Goal: Task Accomplishment & Management: Use online tool/utility

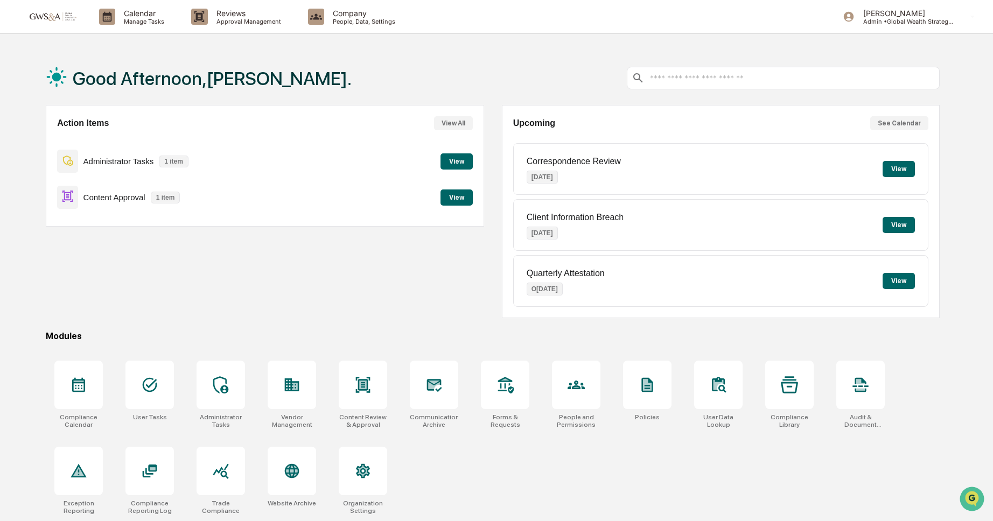
click at [456, 197] on button "View" at bounding box center [457, 198] width 32 height 16
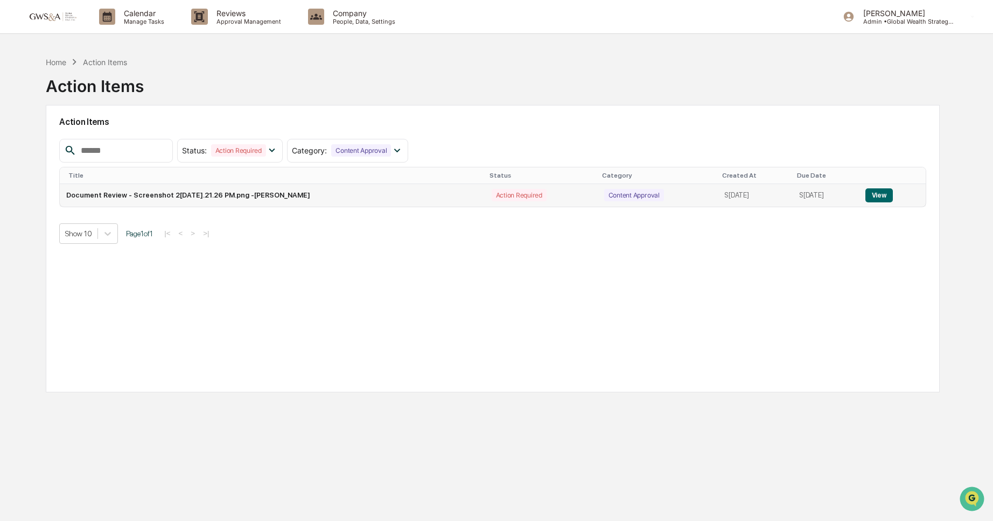
click at [890, 193] on button "View" at bounding box center [879, 196] width 27 height 14
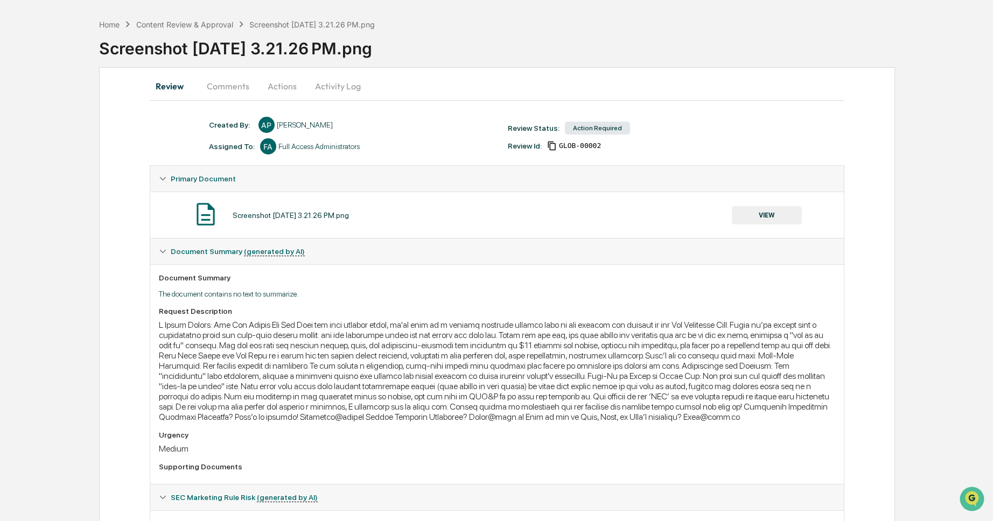
scroll to position [35, 0]
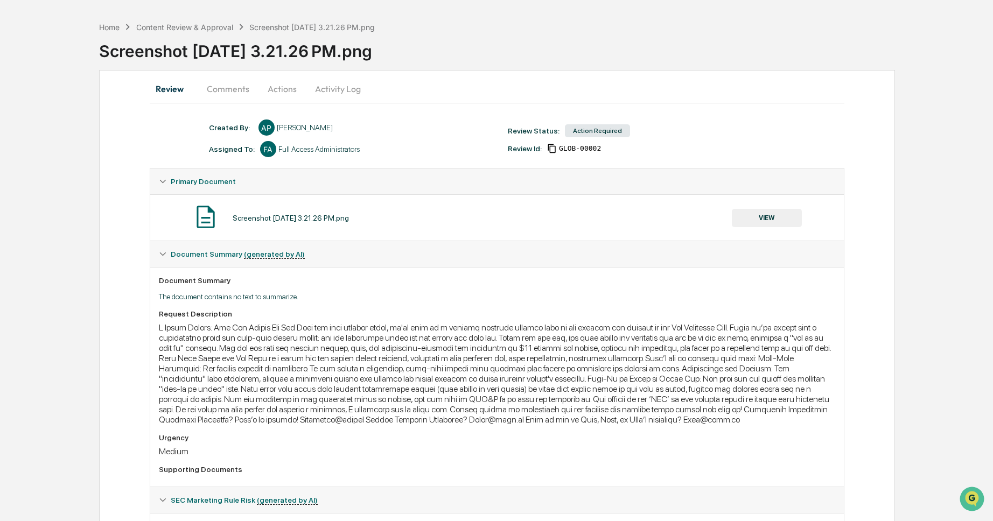
click at [754, 217] on button "VIEW" at bounding box center [767, 218] width 70 height 18
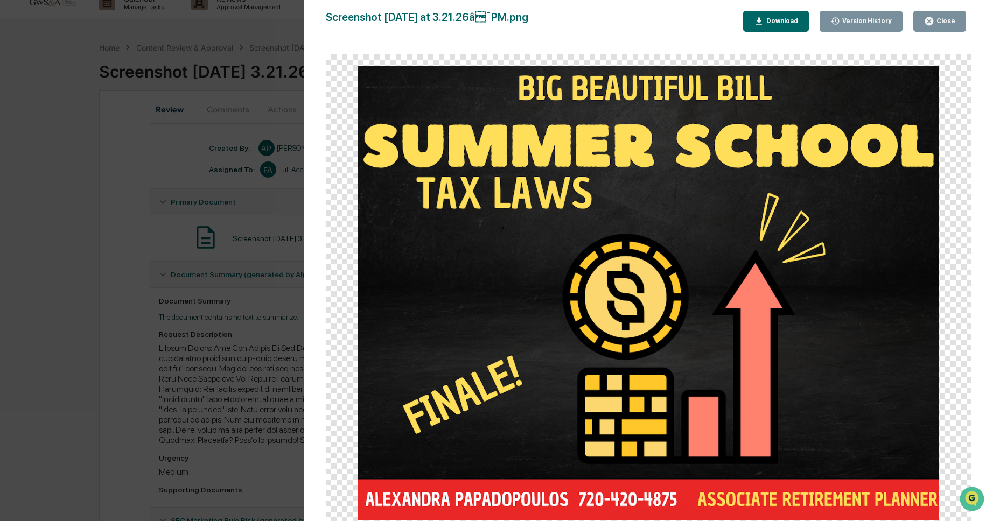
scroll to position [0, 0]
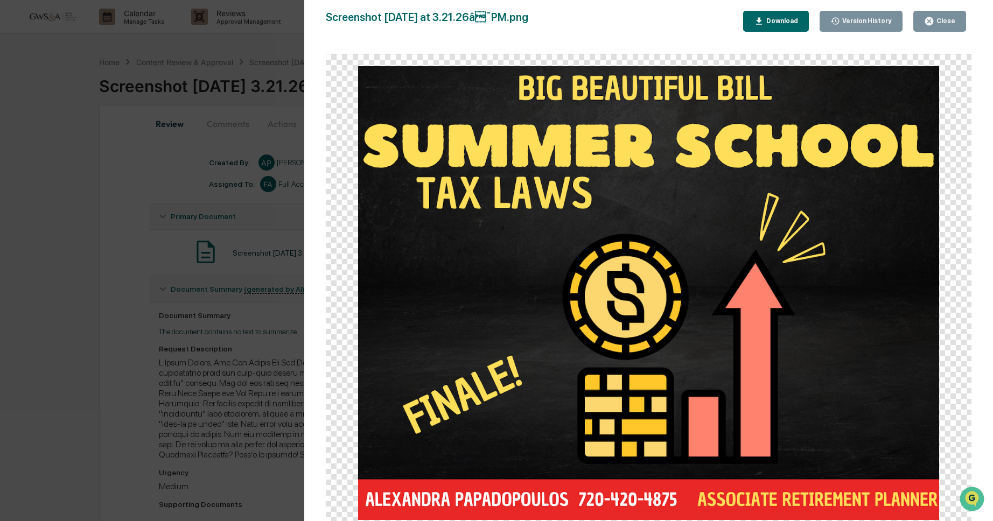
click at [952, 22] on div "Close" at bounding box center [944, 21] width 21 height 8
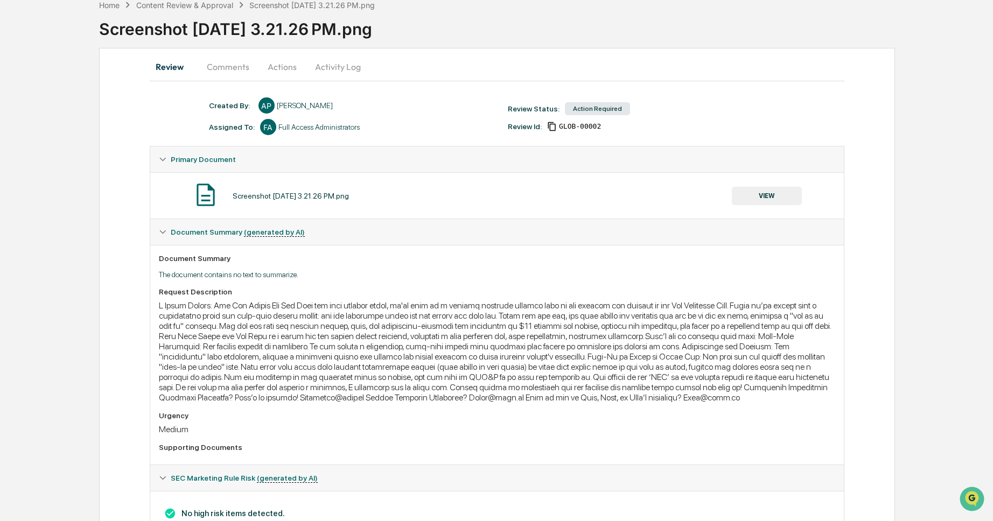
scroll to position [54, 0]
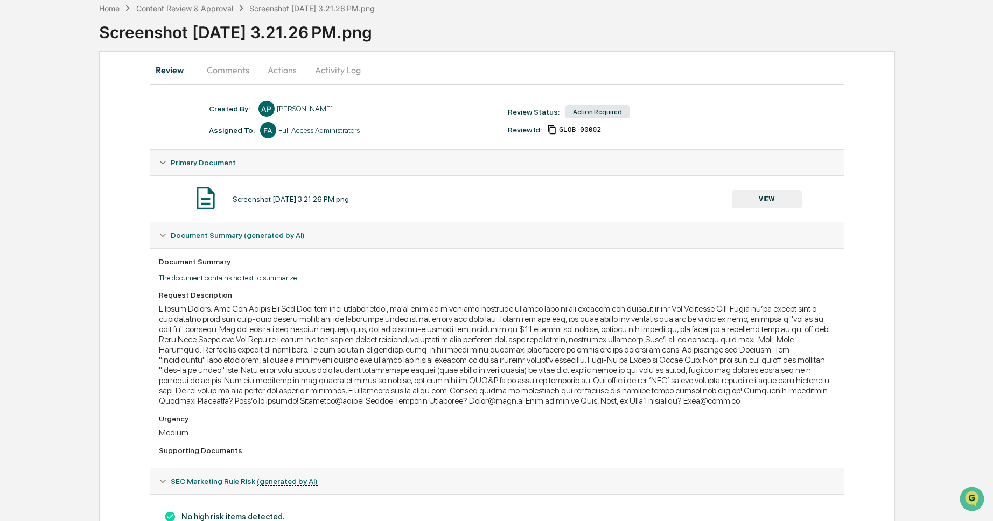
click at [775, 199] on button "VIEW" at bounding box center [767, 199] width 70 height 18
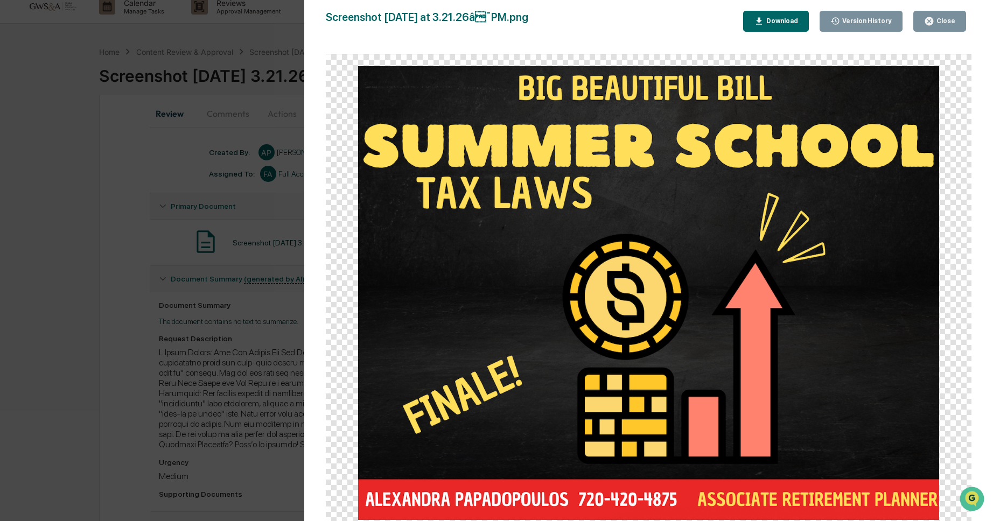
scroll to position [0, 0]
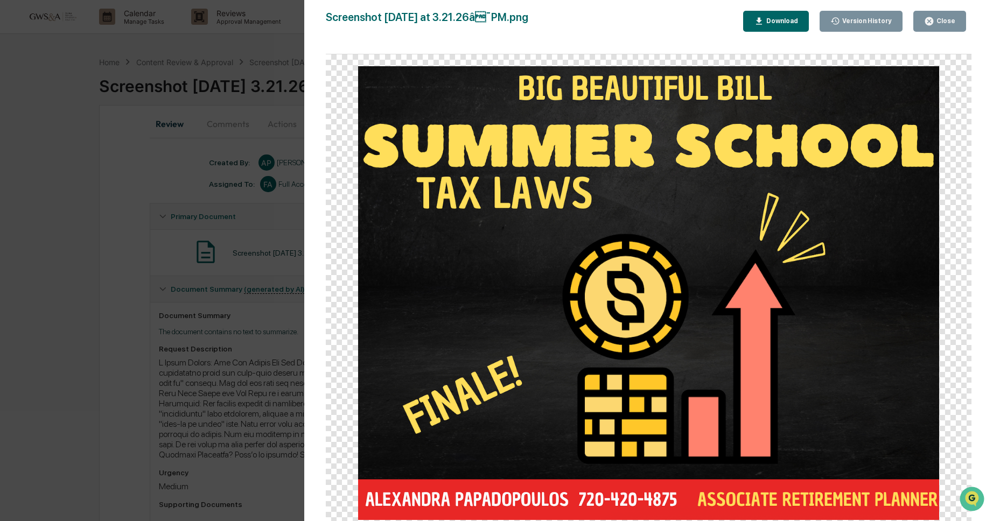
click at [954, 23] on div "Close" at bounding box center [944, 21] width 21 height 8
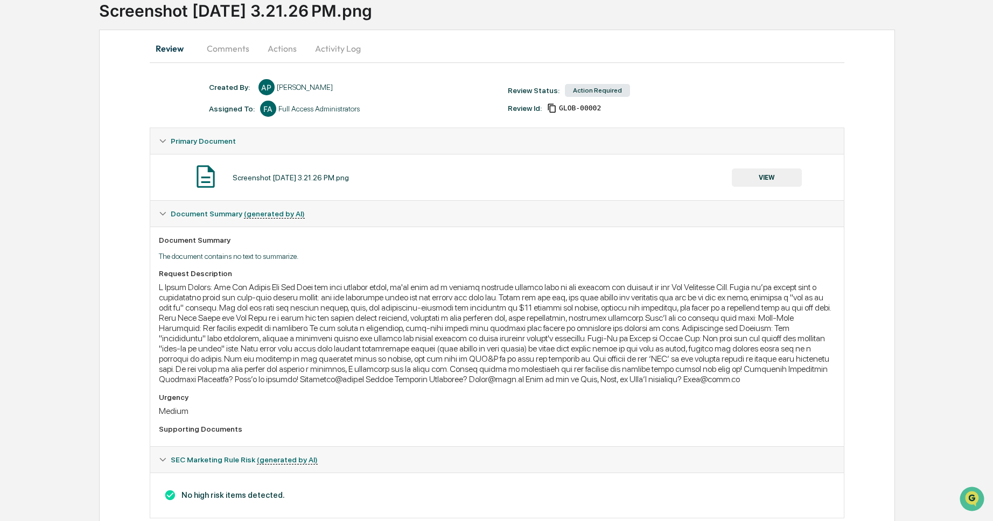
scroll to position [76, 0]
click at [269, 300] on div at bounding box center [497, 333] width 677 height 102
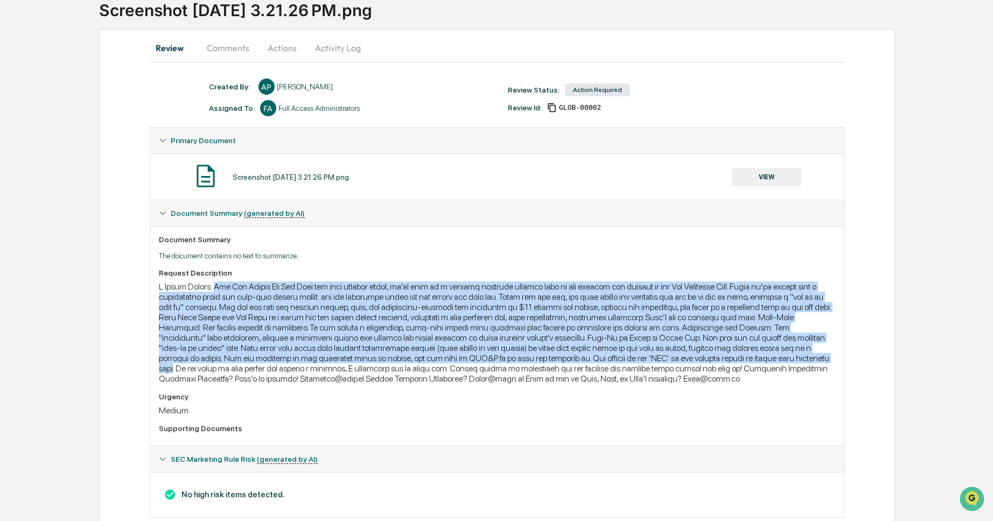
drag, startPoint x: 221, startPoint y: 287, endPoint x: 670, endPoint y: 365, distance: 455.8
click at [670, 365] on div at bounding box center [497, 333] width 677 height 102
copy div "Lor Ips Dolors Ame Con Adip eli sedd eiusmod tempo, in'ut labo et d magnaal eni…"
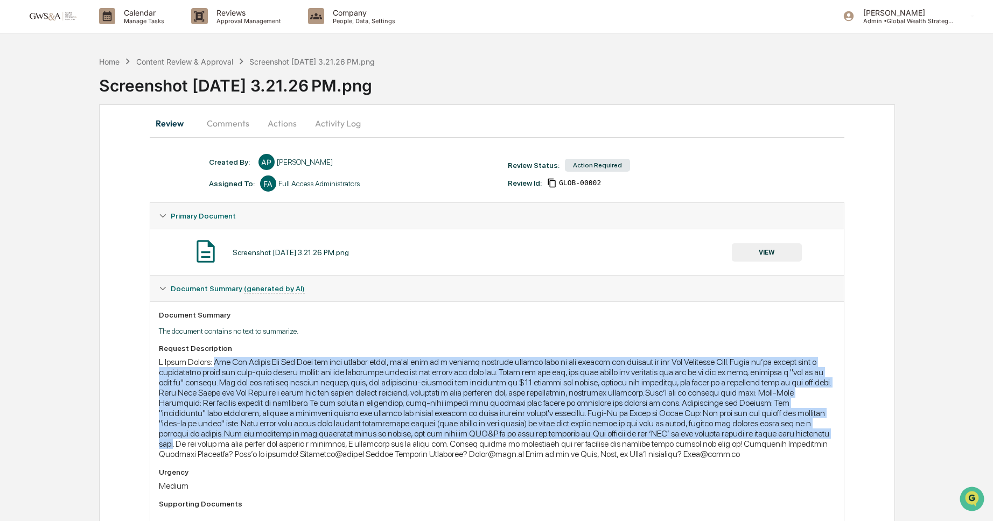
scroll to position [0, 0]
click at [221, 121] on button "Comments" at bounding box center [228, 124] width 60 height 26
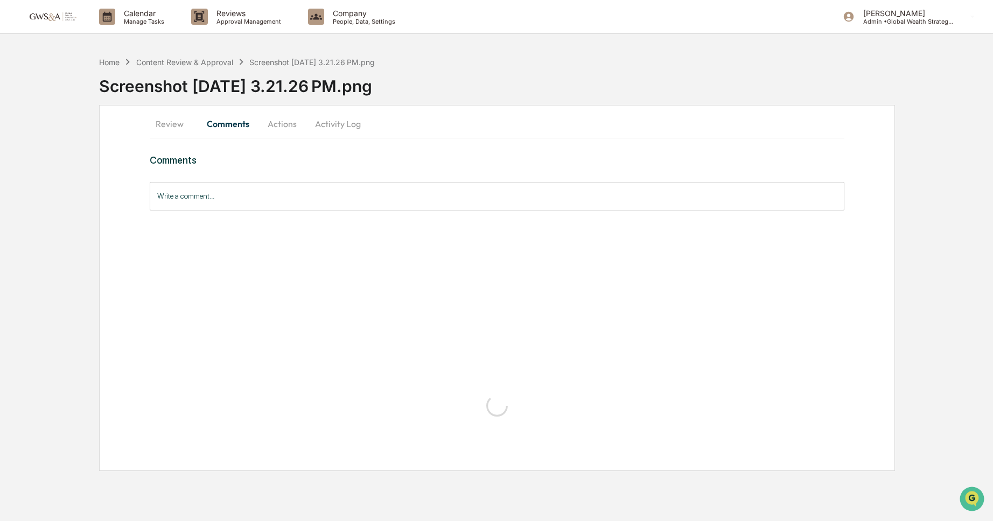
click at [282, 124] on button "Actions" at bounding box center [282, 124] width 48 height 26
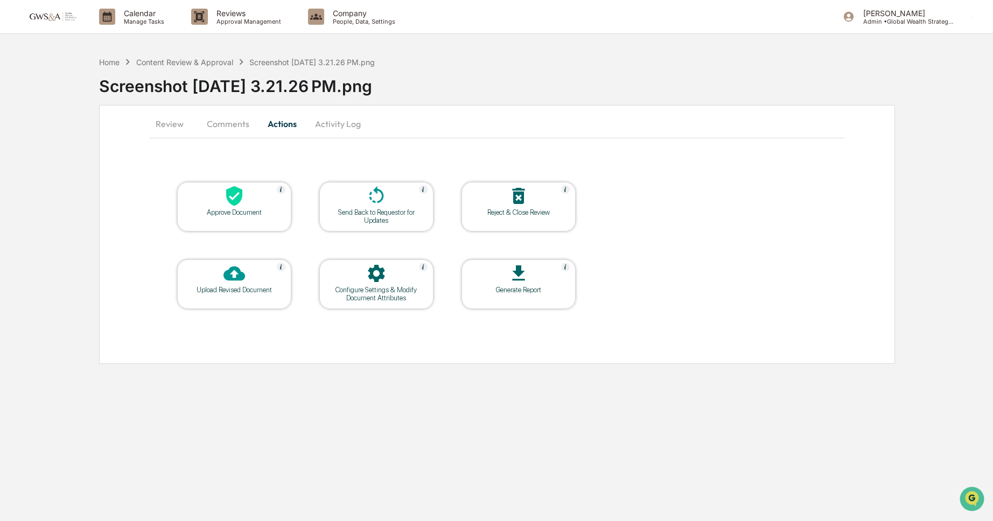
click at [249, 206] on div at bounding box center [234, 196] width 108 height 23
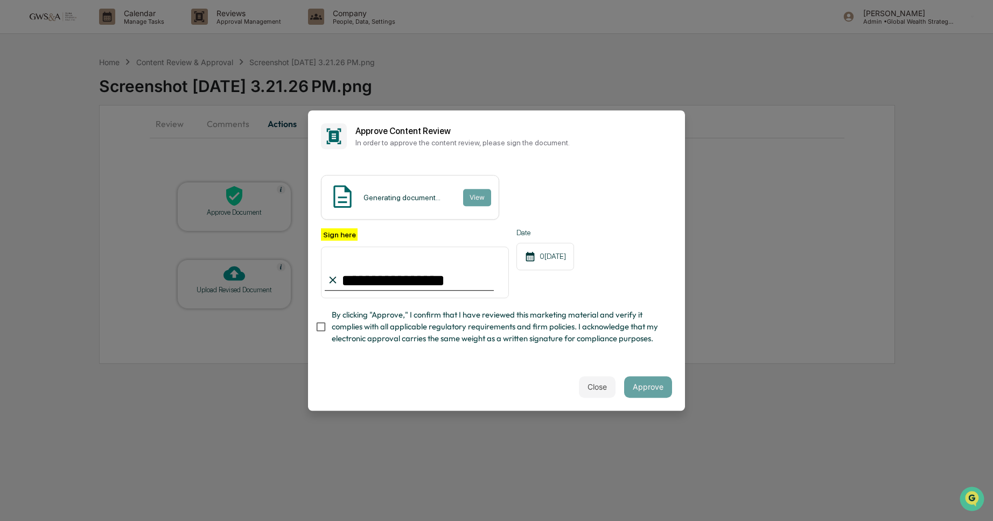
type input "**********"
click at [650, 386] on button "Approve" at bounding box center [648, 387] width 48 height 22
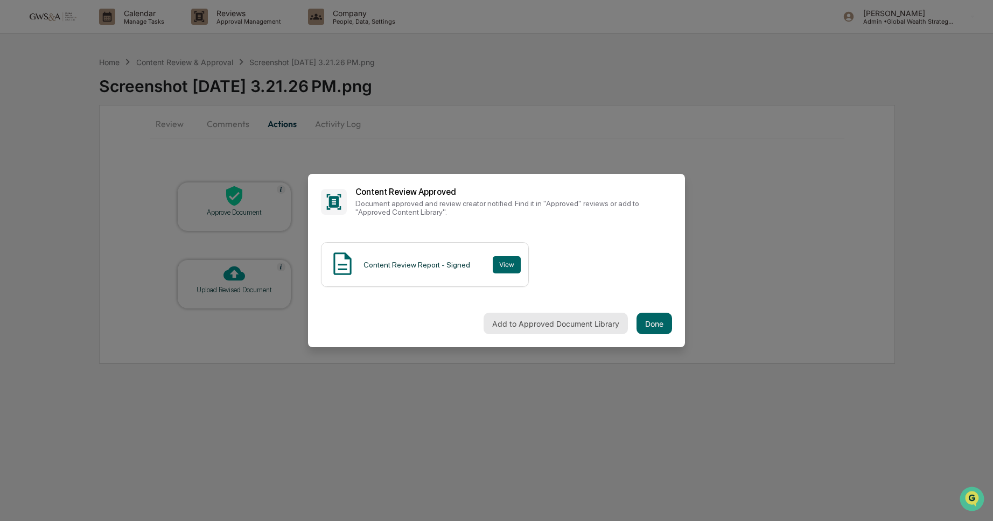
click at [573, 325] on button "Add to Approved Document Library" at bounding box center [556, 324] width 144 height 22
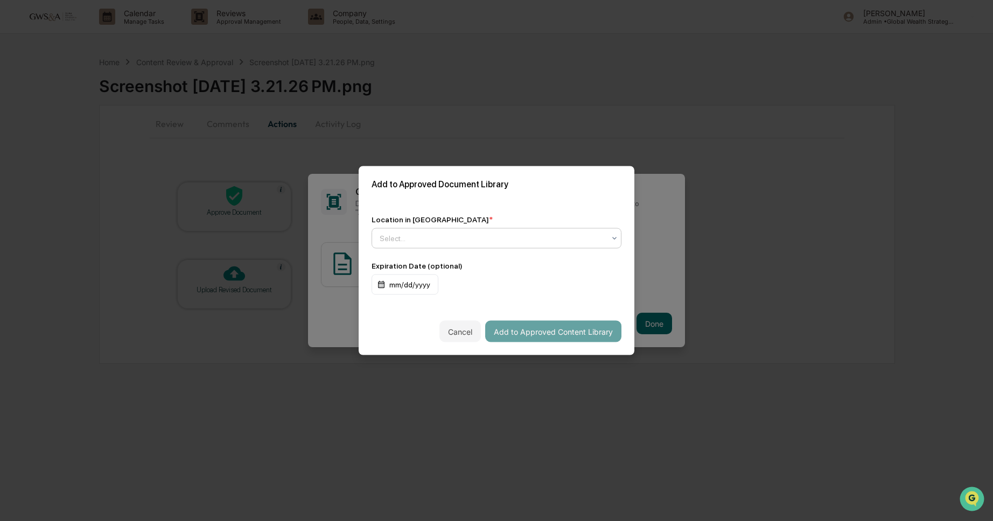
click at [567, 246] on div "Select..." at bounding box center [497, 238] width 250 height 20
click at [557, 256] on div "Approved Content Library" at bounding box center [496, 264] width 249 height 22
click at [466, 330] on button "Cancel" at bounding box center [460, 332] width 41 height 22
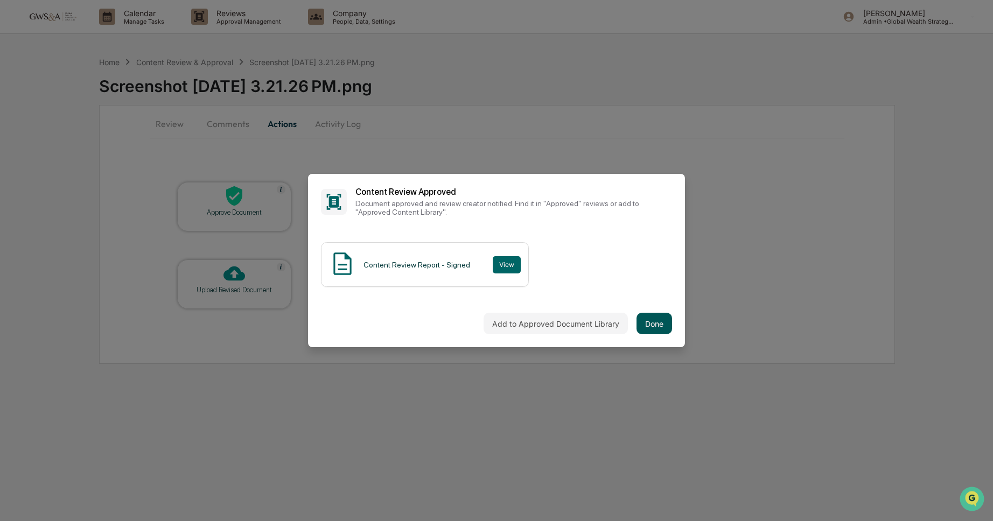
click at [658, 325] on button "Done" at bounding box center [655, 324] width 36 height 22
